Goal: Communication & Community: Answer question/provide support

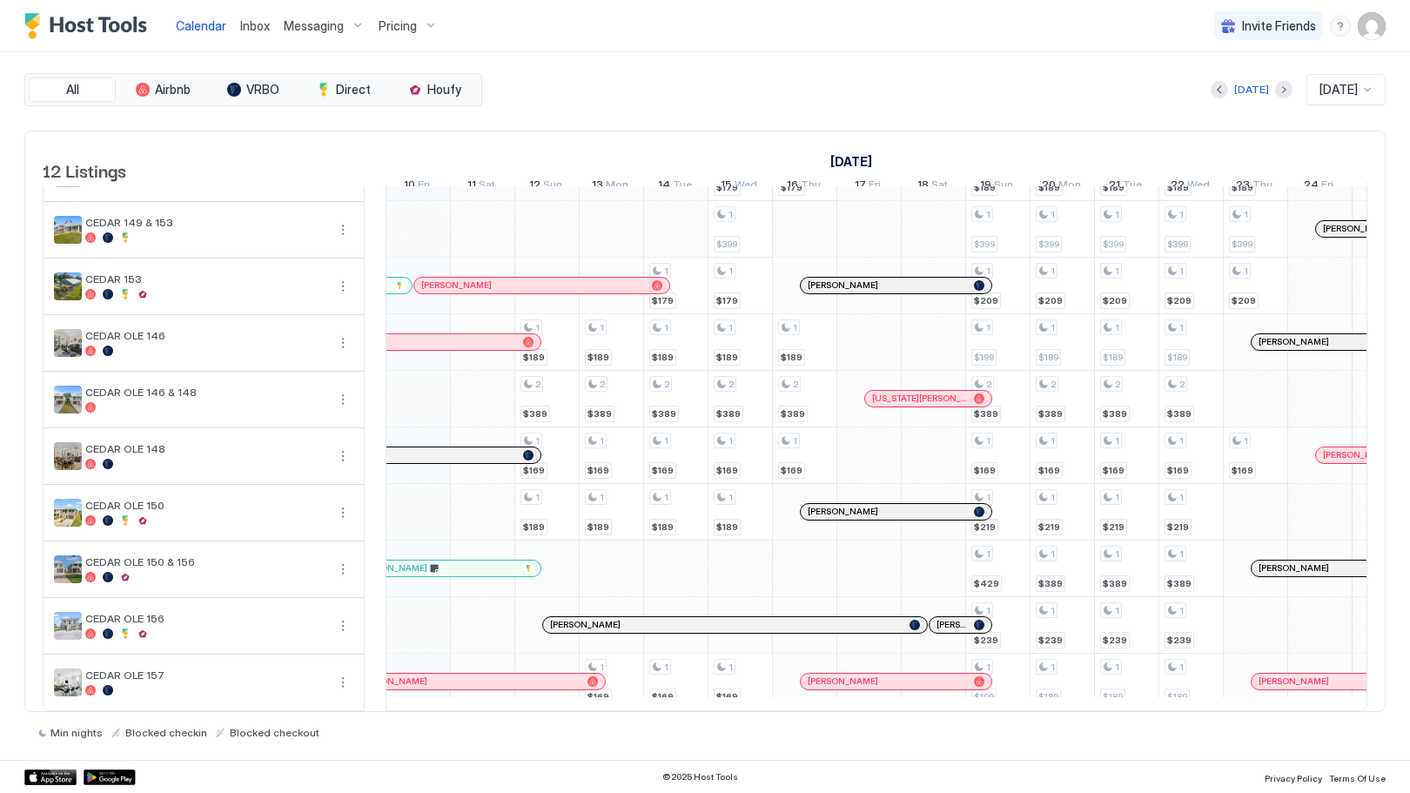
scroll to position [58, 0]
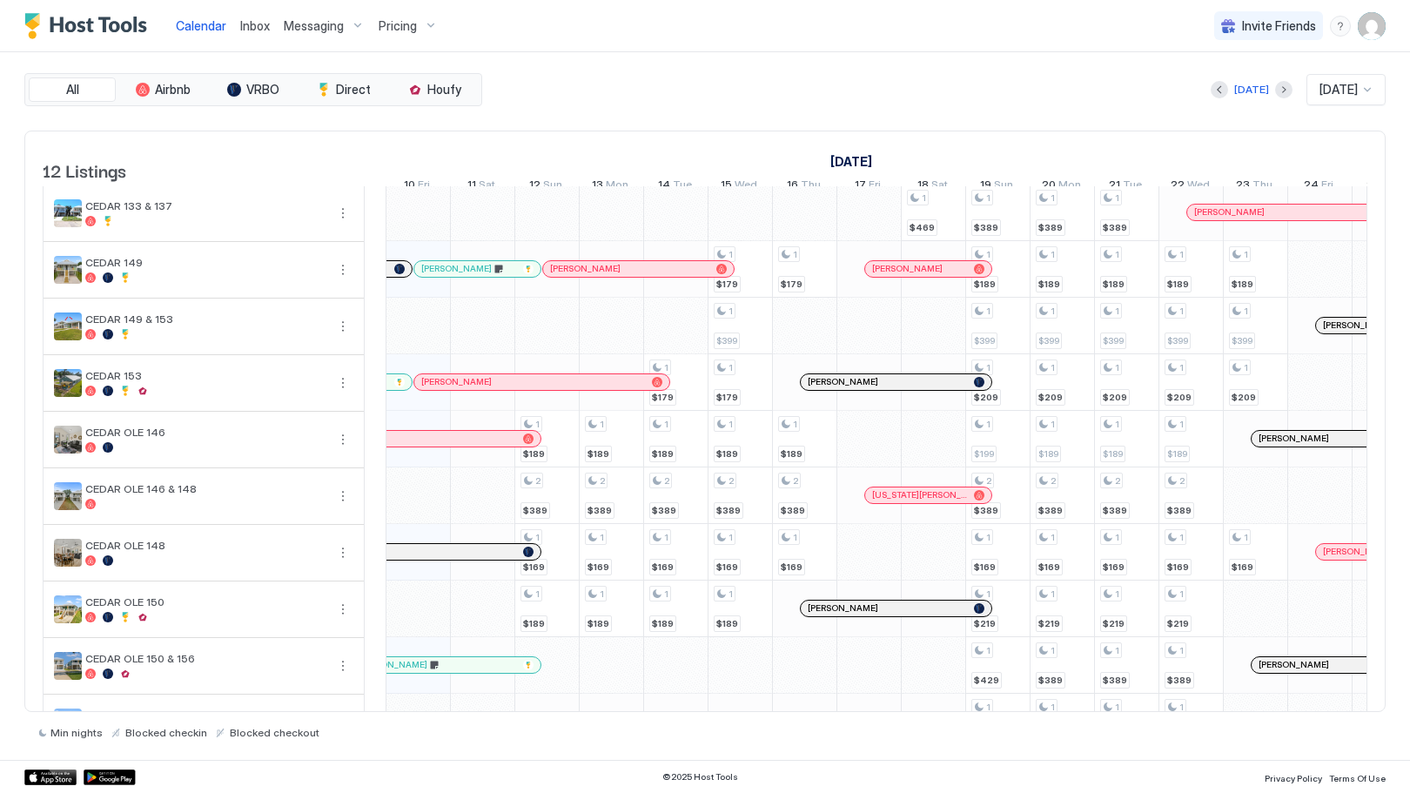
click at [252, 30] on span "Inbox" at bounding box center [255, 25] width 30 height 15
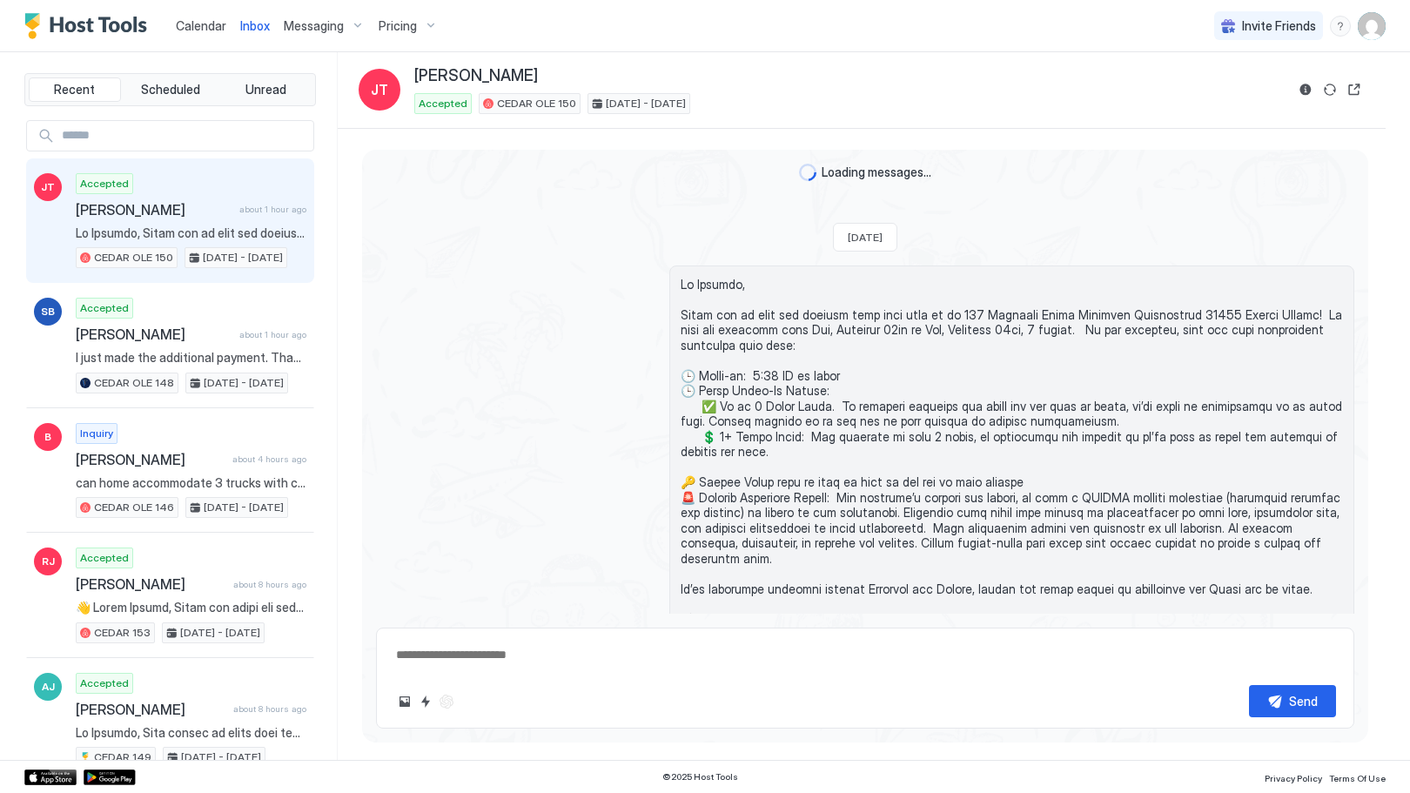
scroll to position [1038, 0]
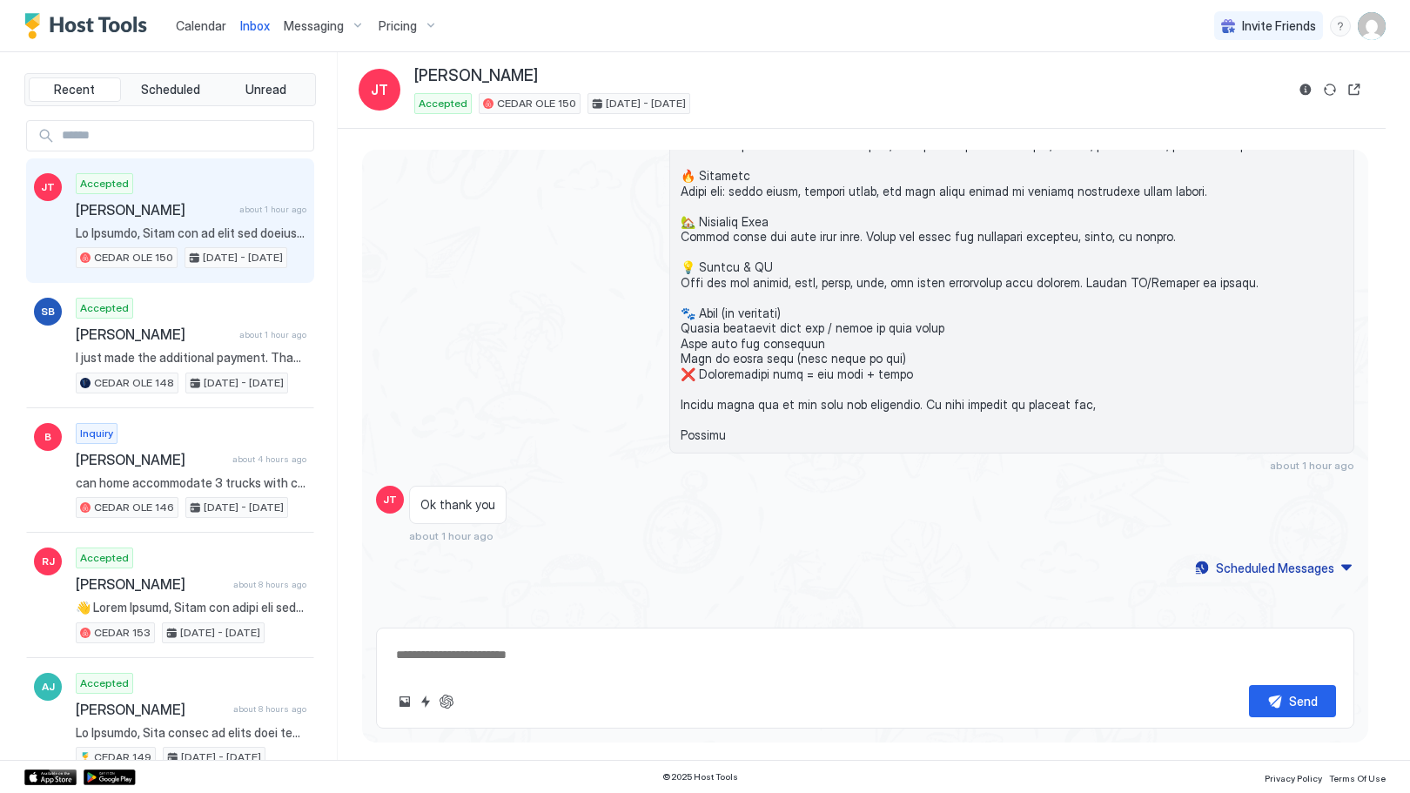
type textarea "*"
click at [212, 18] on span "Calendar" at bounding box center [201, 25] width 50 height 15
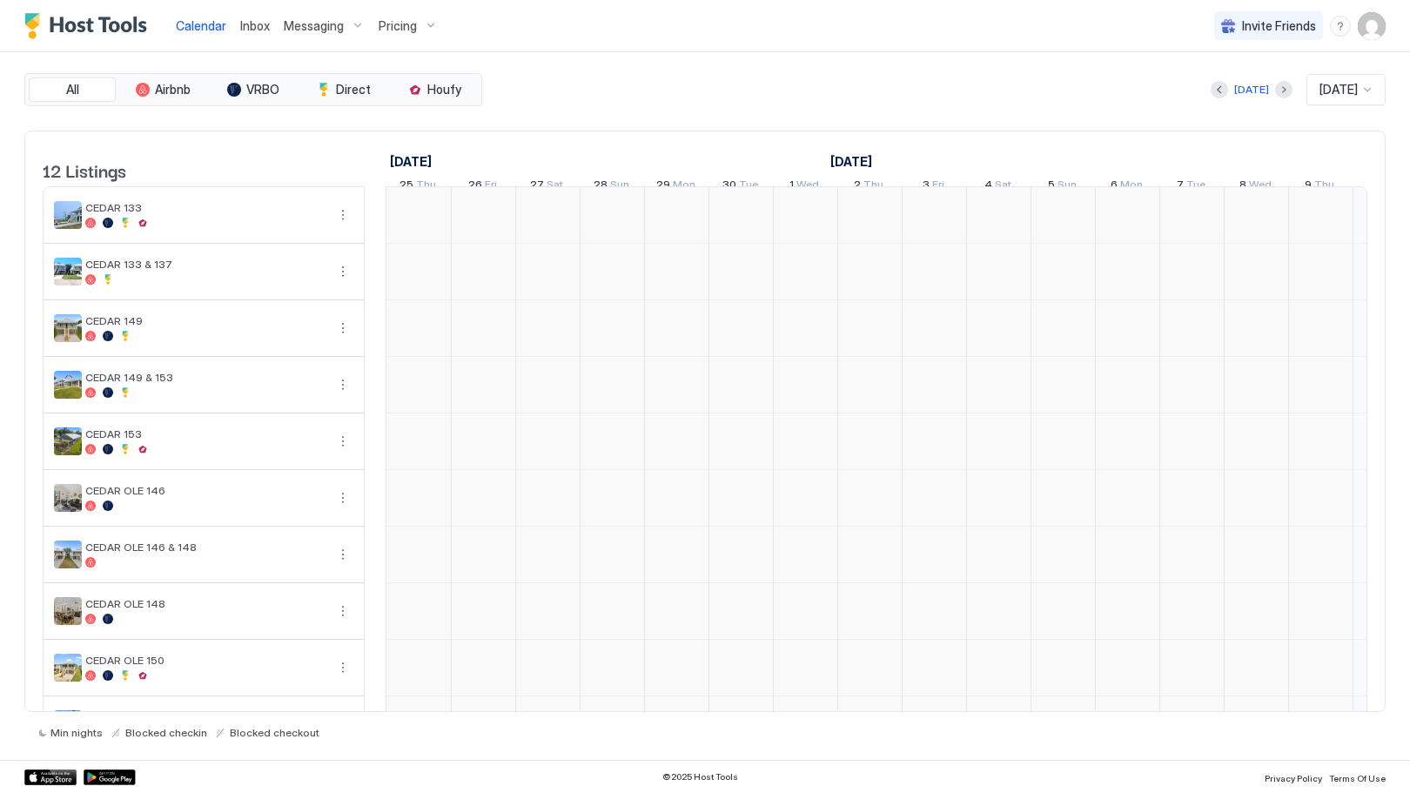
scroll to position [0, 967]
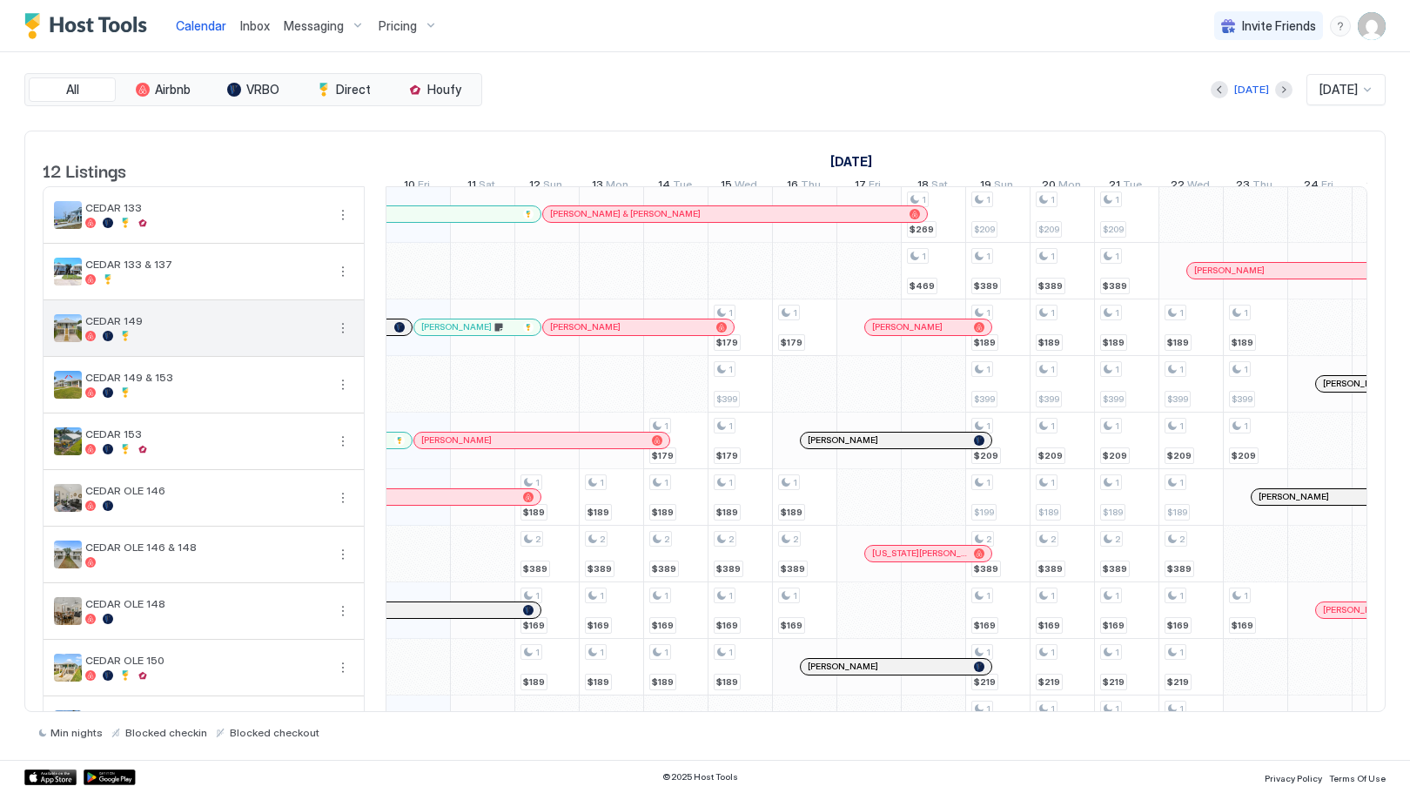
click at [342, 339] on button "More options" at bounding box center [343, 328] width 21 height 21
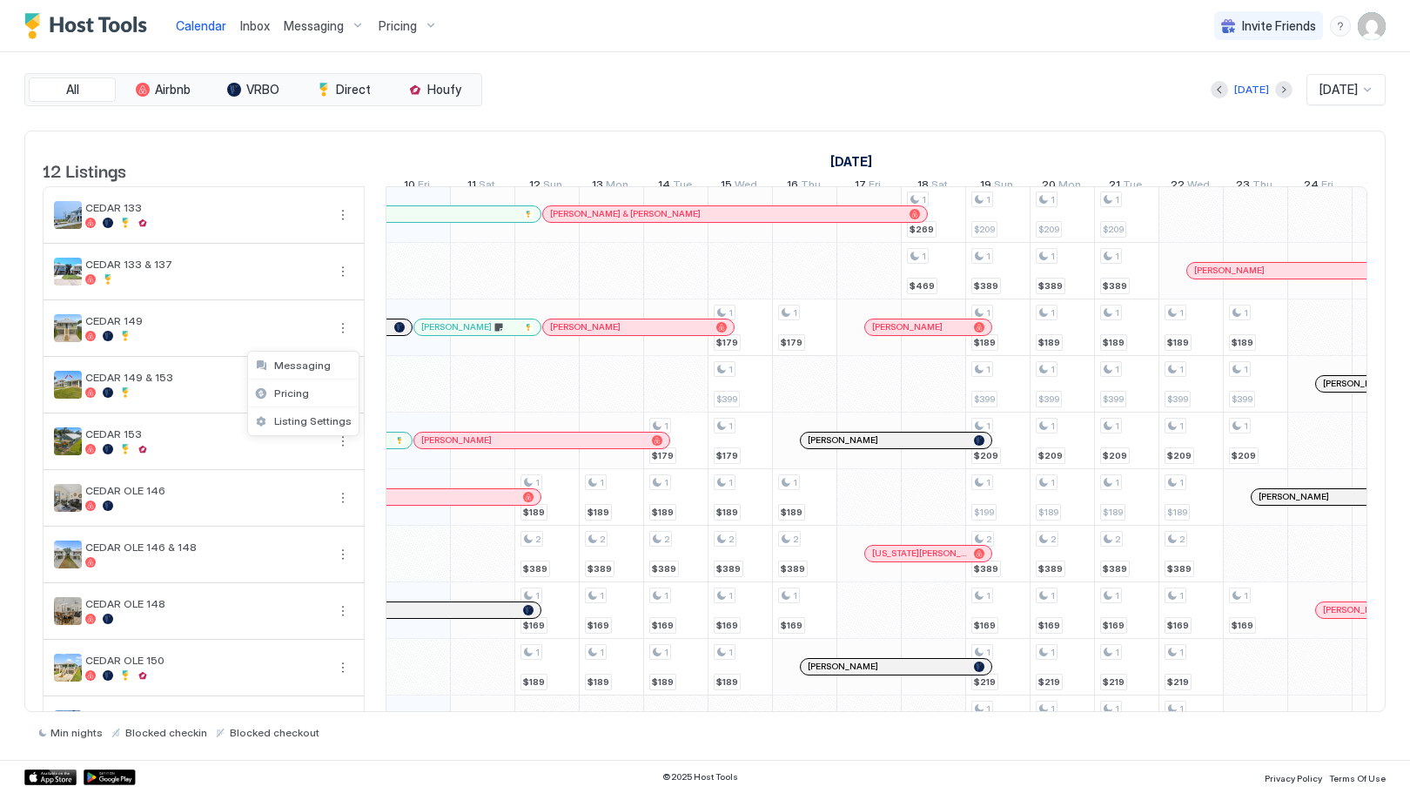
click at [436, 339] on div at bounding box center [705, 396] width 1410 height 793
click at [436, 333] on span "[PERSON_NAME]" at bounding box center [456, 326] width 71 height 11
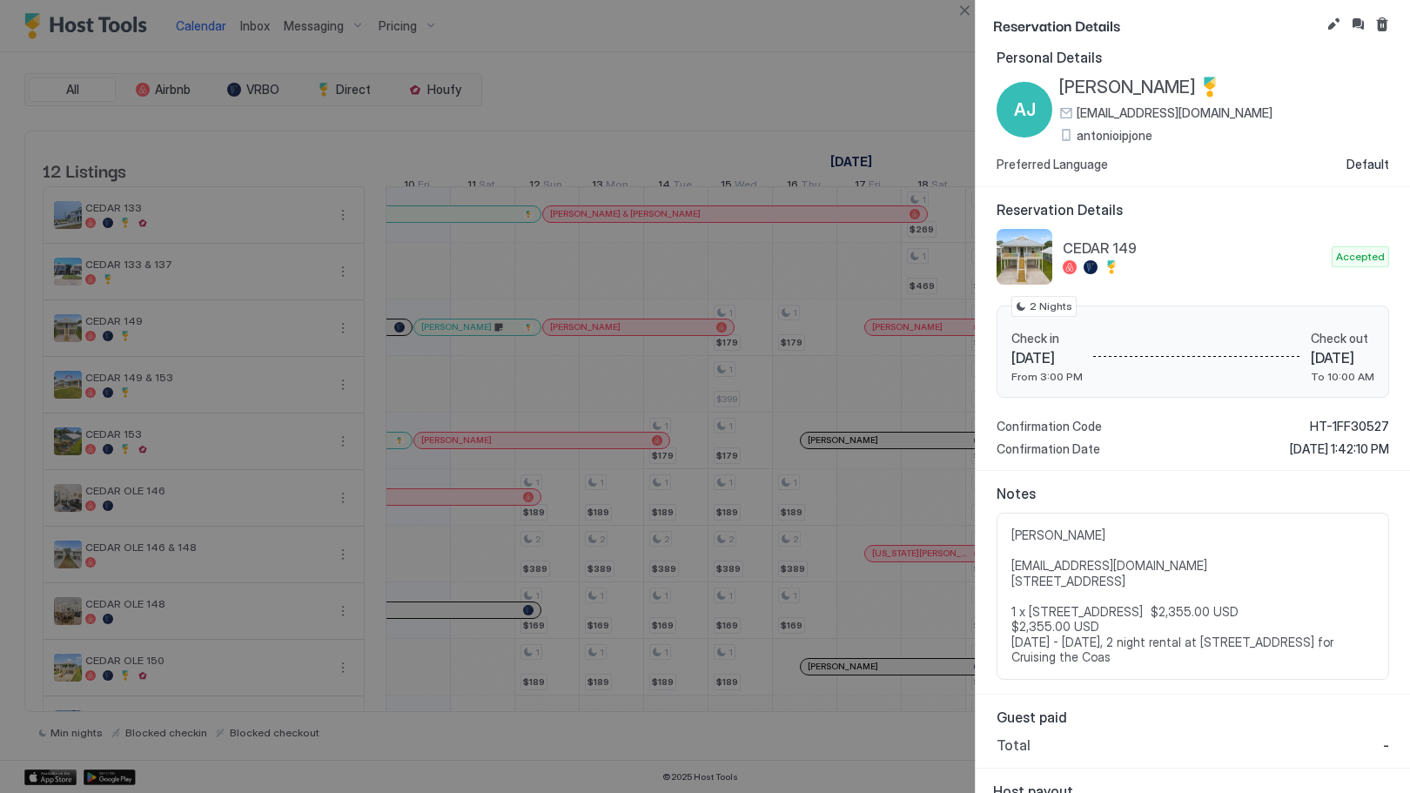
scroll to position [15, 0]
